Goal: Transaction & Acquisition: Book appointment/travel/reservation

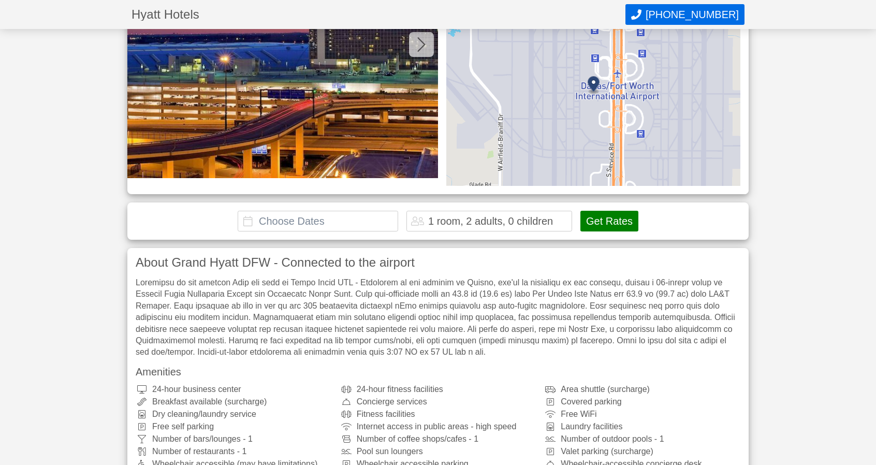
scroll to position [134, 0]
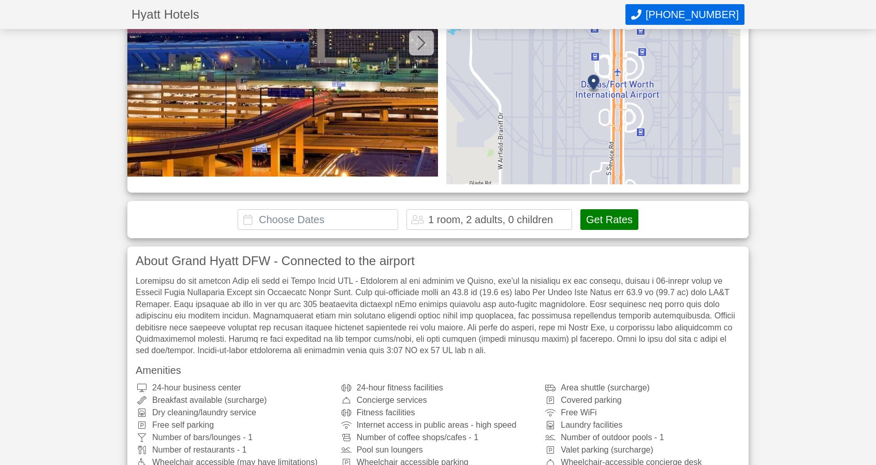
click at [251, 219] on input "text" at bounding box center [318, 219] width 160 height 21
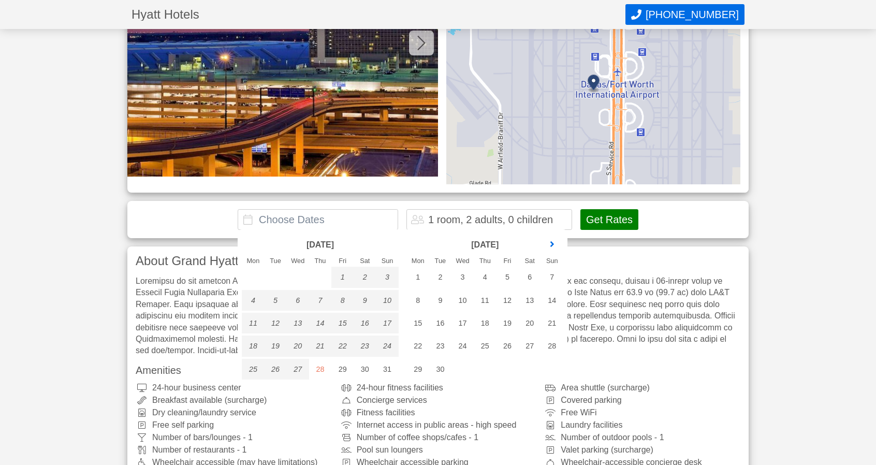
click at [553, 239] on link "next month" at bounding box center [552, 245] width 16 height 16
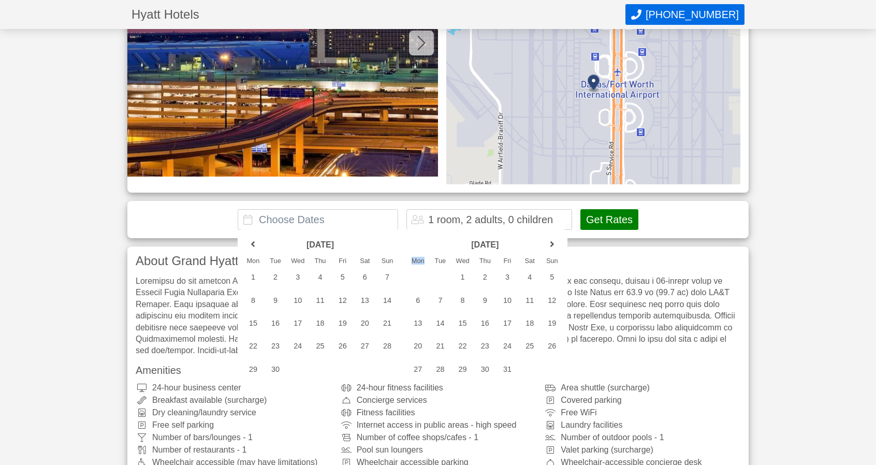
click at [553, 239] on link "next month" at bounding box center [552, 245] width 16 height 16
click at [508, 320] on div "19" at bounding box center [507, 323] width 22 height 21
type input "[DATE] - [DATE]"
click at [524, 321] on div "20" at bounding box center [530, 323] width 22 height 21
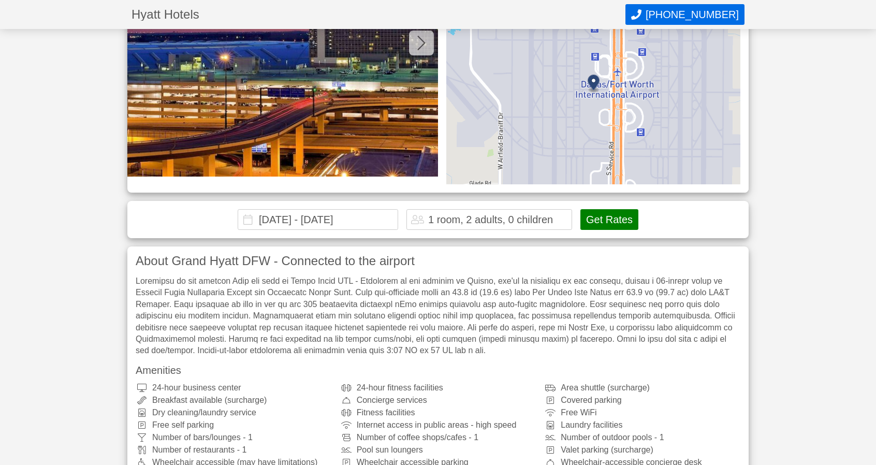
click at [611, 216] on button "Get Rates" at bounding box center [609, 219] width 58 height 21
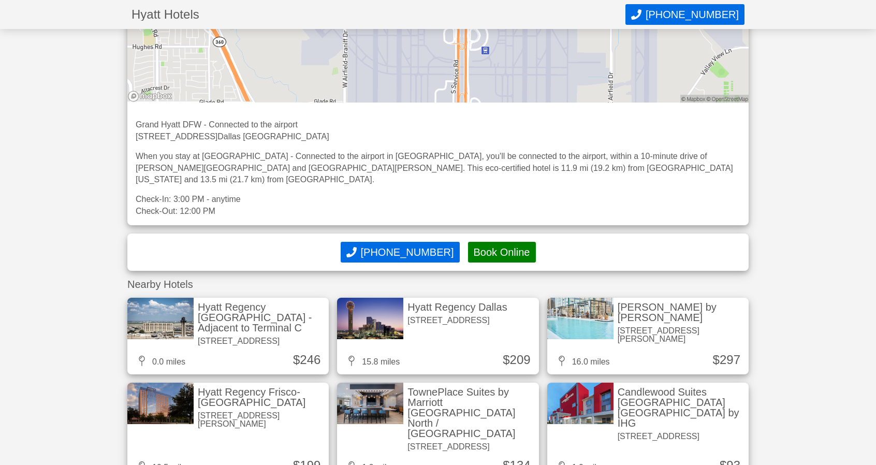
scroll to position [2086, 0]
click at [238, 301] on div "Hyatt Regency [GEOGRAPHIC_DATA] - Adjacent to Terminal C" at bounding box center [261, 316] width 127 height 31
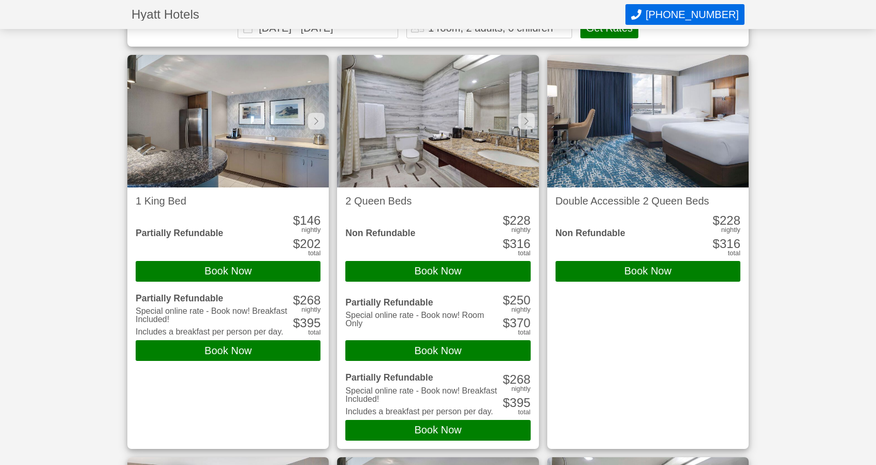
scroll to position [339, 0]
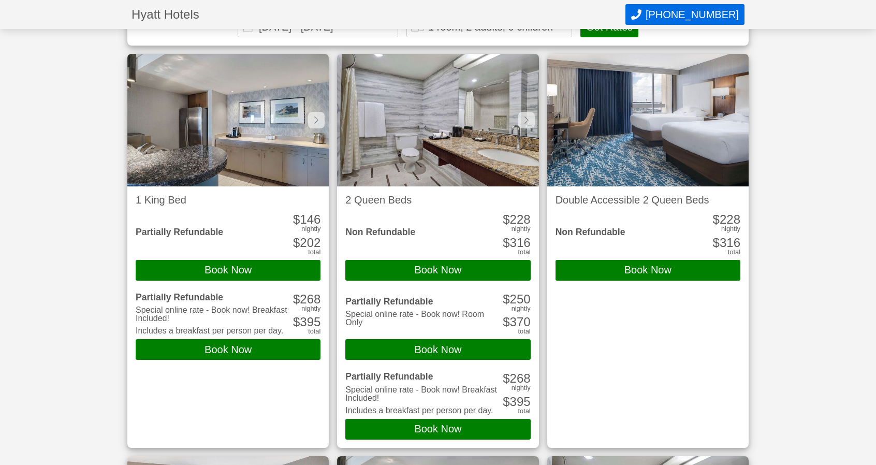
click at [437, 323] on div "Special online rate - Book now! Room Only" at bounding box center [422, 318] width 155 height 17
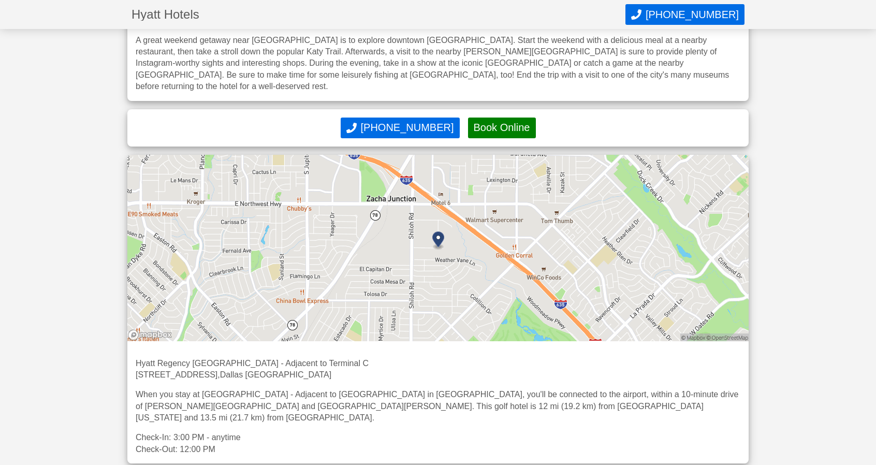
scroll to position [2670, 0]
click at [285, 431] on p "Check-In: 3:00 PM - anytime" at bounding box center [438, 436] width 605 height 11
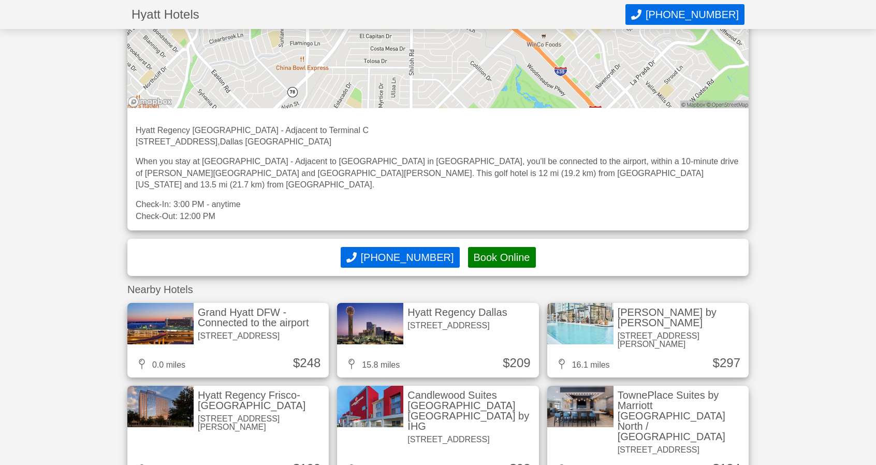
scroll to position [2903, 0]
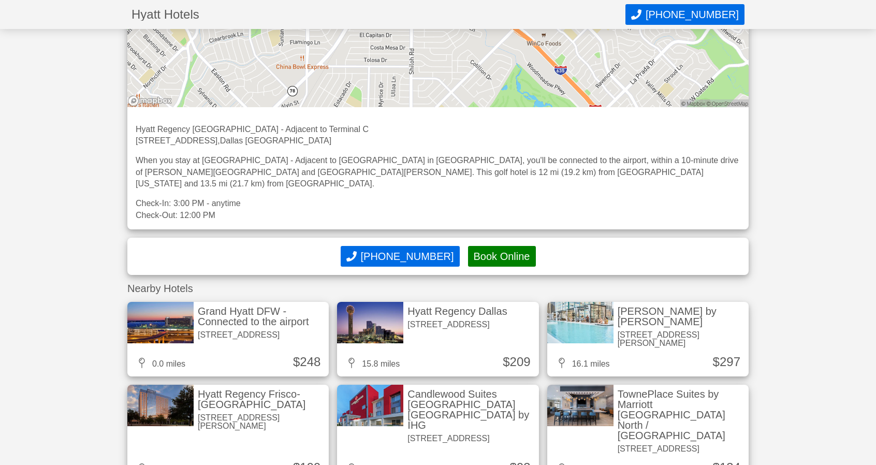
click at [228, 306] on div "Grand Hyatt DFW - Connected to the airport" at bounding box center [261, 316] width 127 height 21
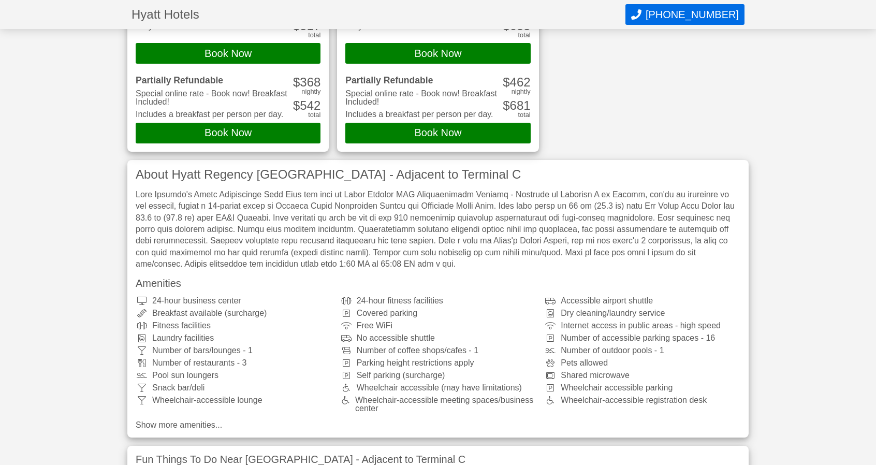
scroll to position [2083, 0]
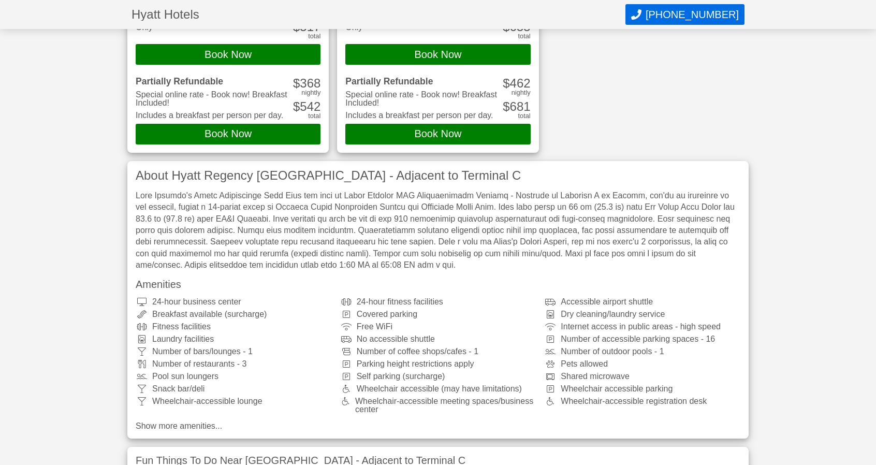
click at [323, 286] on h3 "Amenities" at bounding box center [438, 284] width 605 height 10
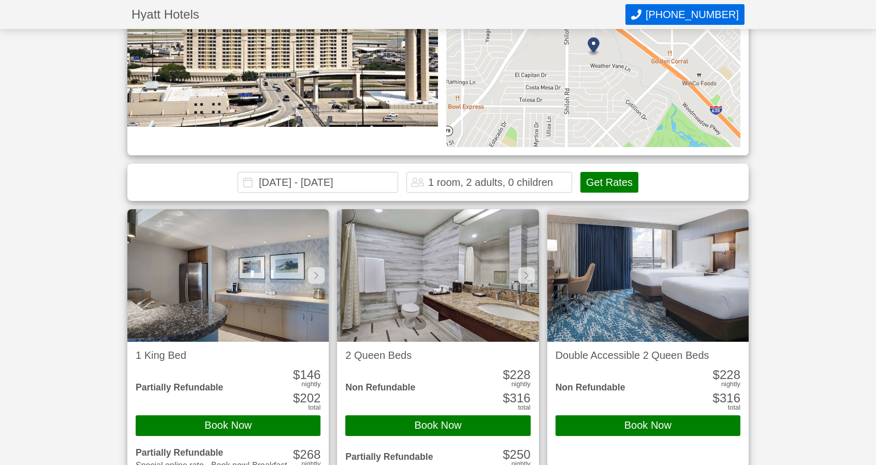
scroll to position [0, 0]
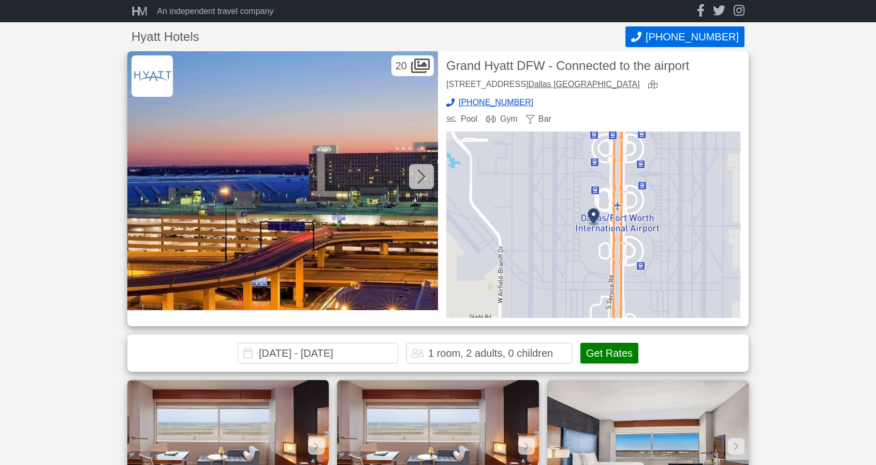
click at [613, 345] on button "Get Rates" at bounding box center [609, 353] width 58 height 21
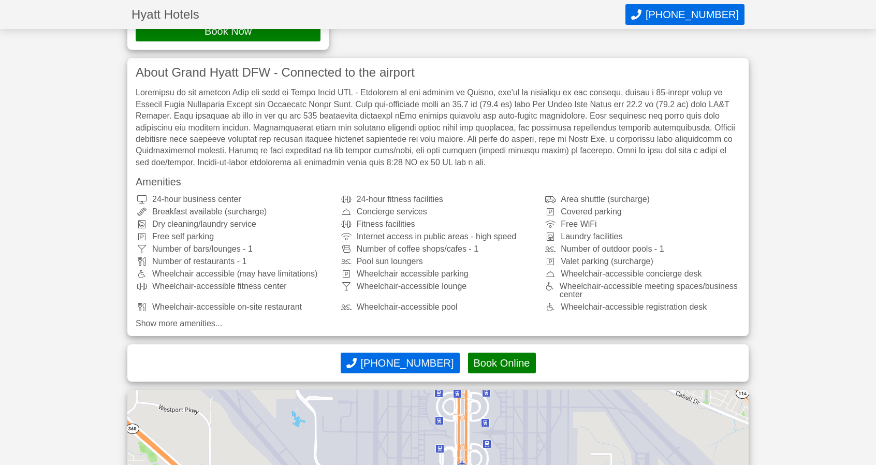
scroll to position [1528, 0]
